Goal: Find specific page/section: Find specific page/section

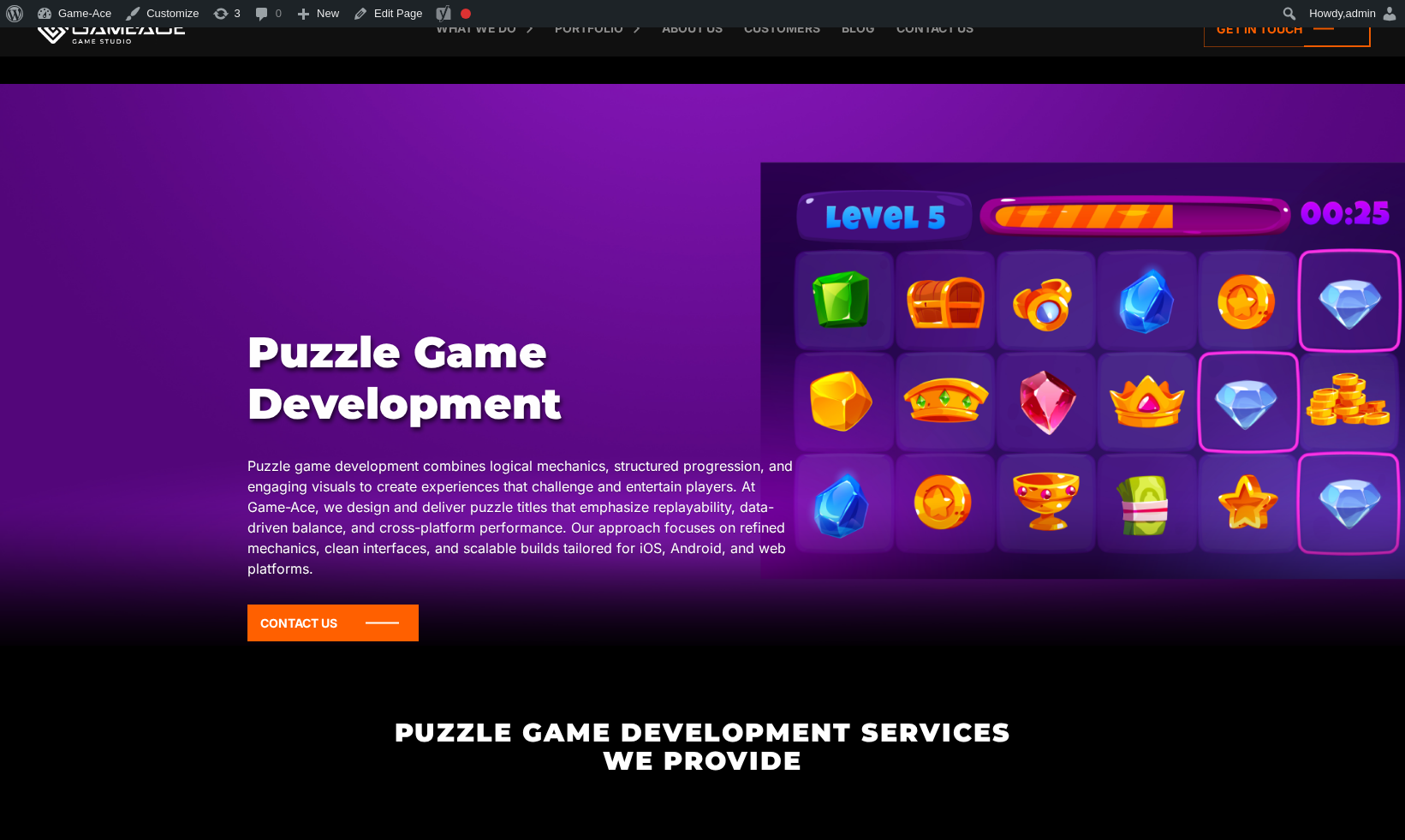
click at [569, 279] on div at bounding box center [702, 364] width 1405 height 561
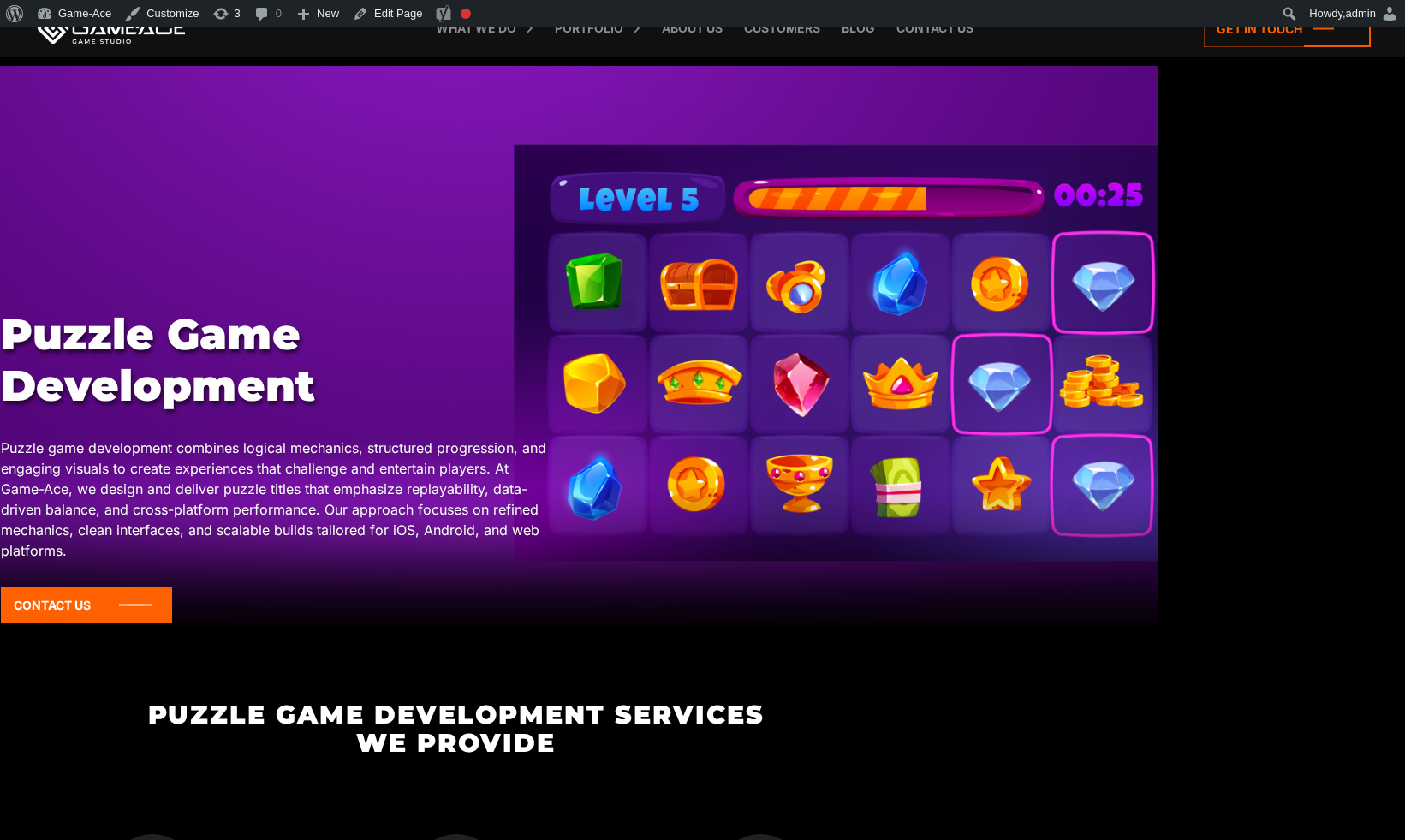
scroll to position [0, 247]
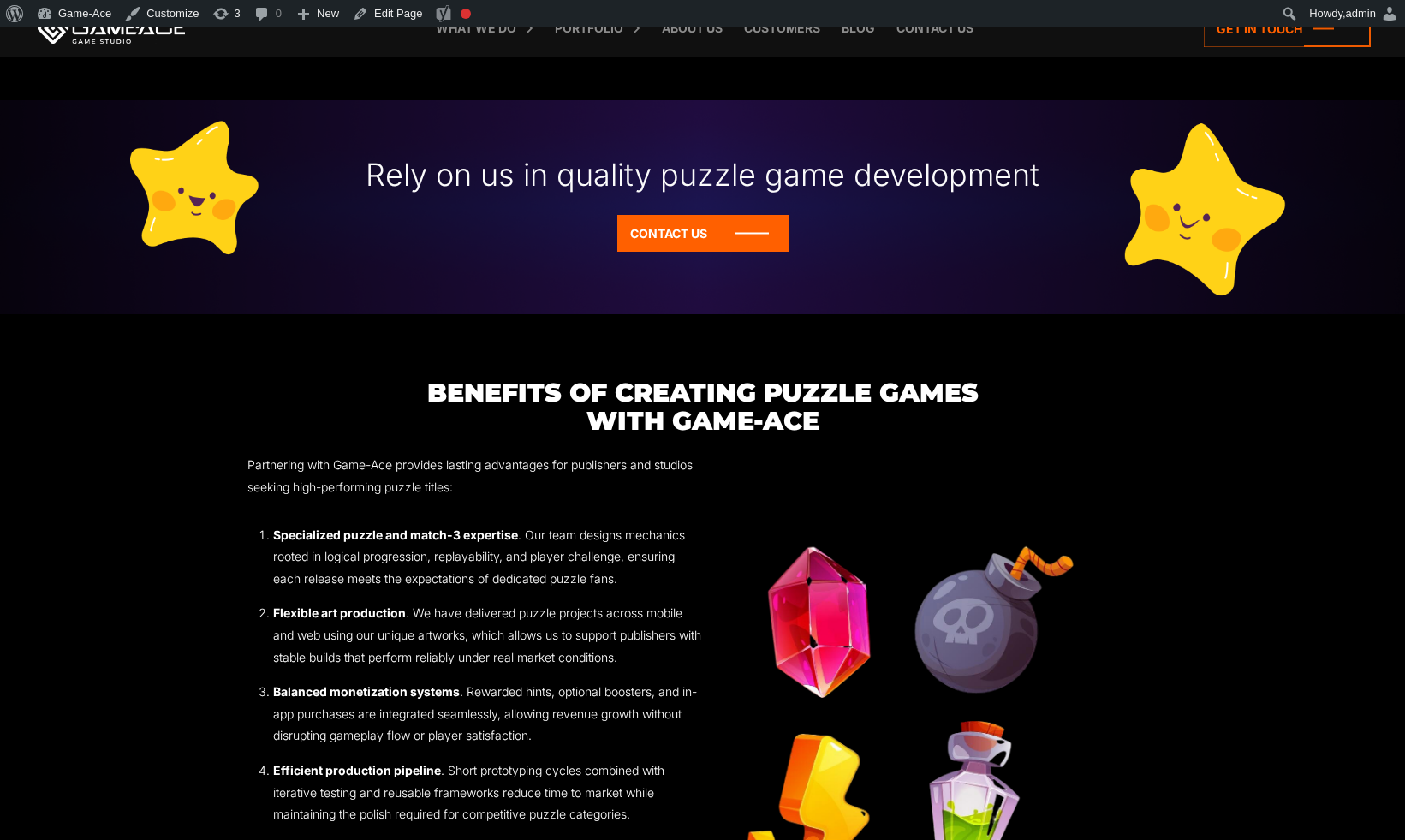
scroll to position [1858, 0]
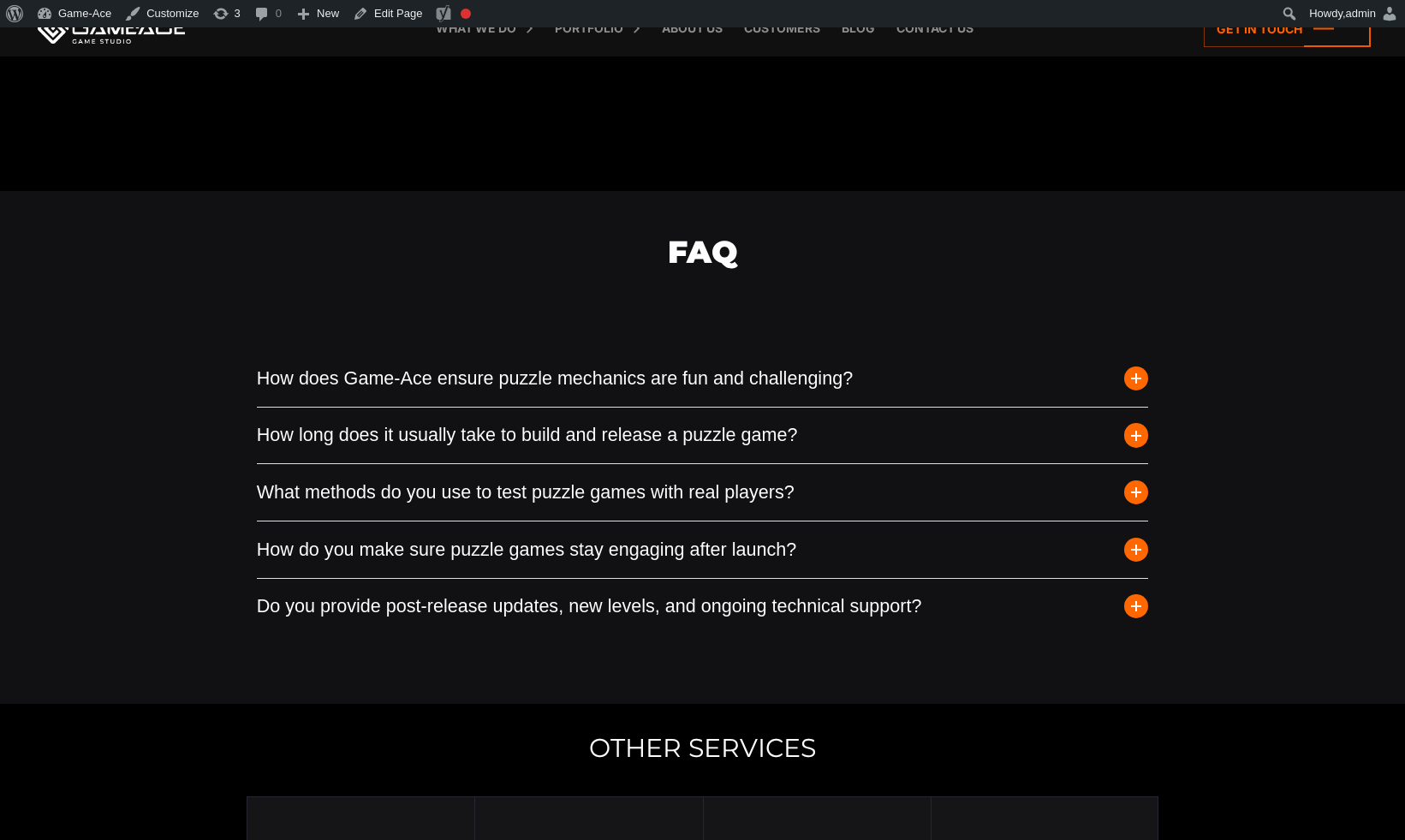
scroll to position [4713, 0]
